Goal: Task Accomplishment & Management: Use online tool/utility

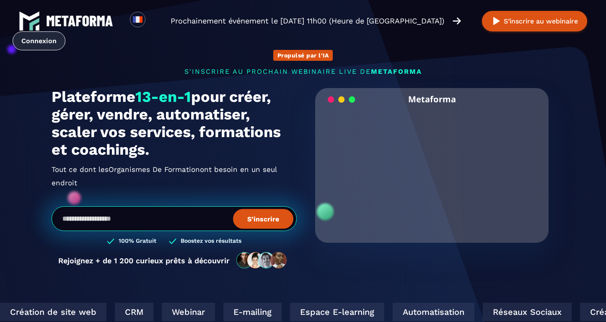
click at [32, 44] on link "Connexion" at bounding box center [39, 40] width 53 height 19
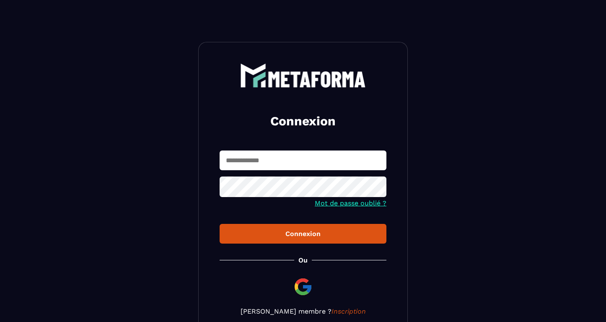
type input "**********"
click at [302, 235] on div "Connexion" at bounding box center [302, 234] width 153 height 8
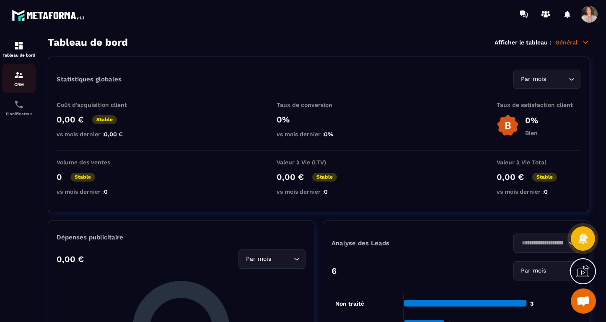
click at [21, 74] on img at bounding box center [19, 75] width 10 height 10
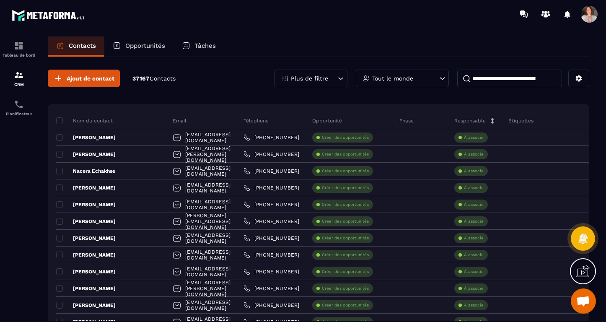
click at [145, 44] on p "Opportunités" at bounding box center [145, 46] width 40 height 8
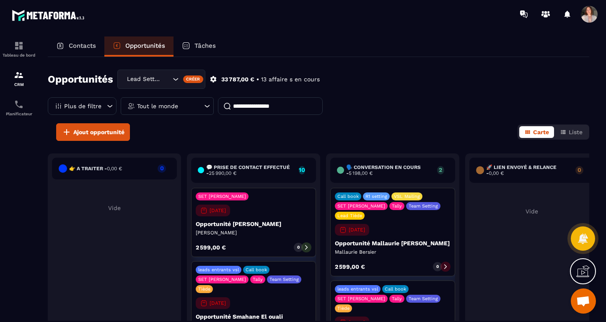
click at [189, 104] on div "Tout le monde" at bounding box center [167, 106] width 93 height 18
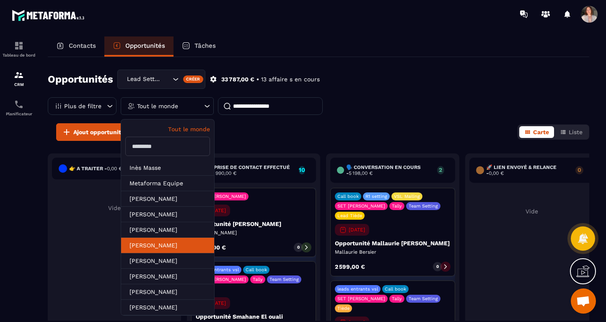
click at [185, 243] on li "[PERSON_NAME]" at bounding box center [167, 244] width 93 height 15
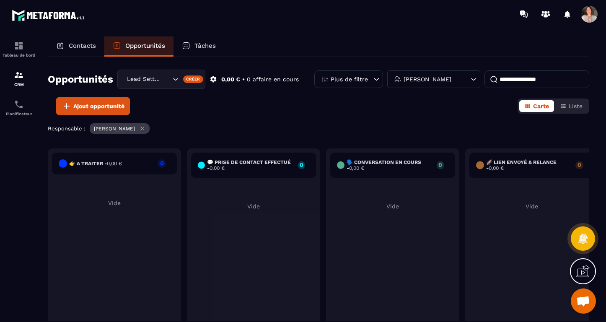
click at [164, 80] on input "Search for option" at bounding box center [166, 79] width 8 height 9
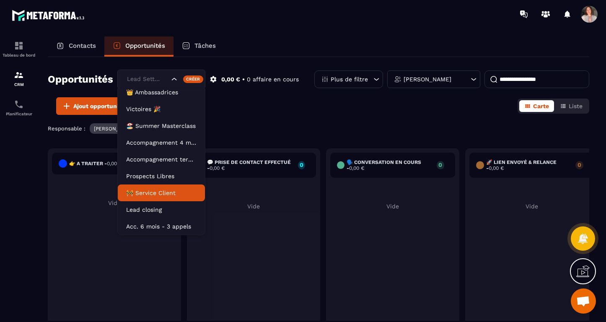
scroll to position [38, 0]
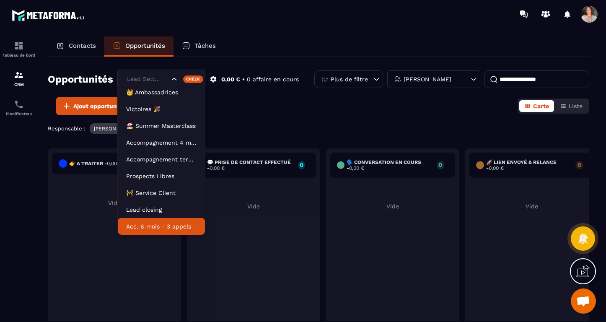
click at [171, 225] on p "Acc. 6 mois - 3 appels" at bounding box center [161, 226] width 70 height 8
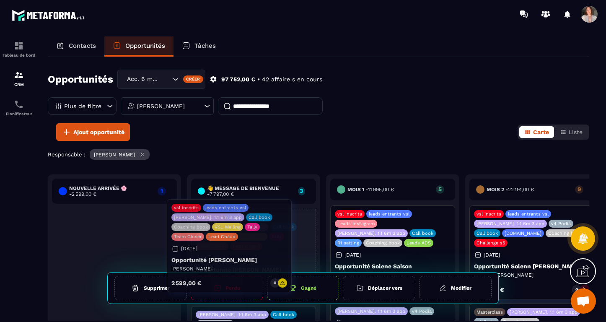
drag, startPoint x: 152, startPoint y: 221, endPoint x: 268, endPoint y: 210, distance: 116.5
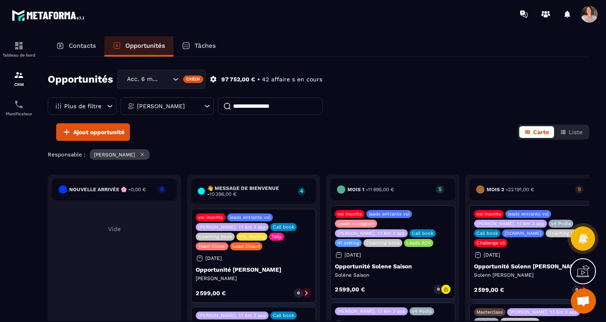
click at [250, 271] on p "Opportunité [PERSON_NAME]" at bounding box center [254, 269] width 116 height 7
